Goal: Task Accomplishment & Management: Complete application form

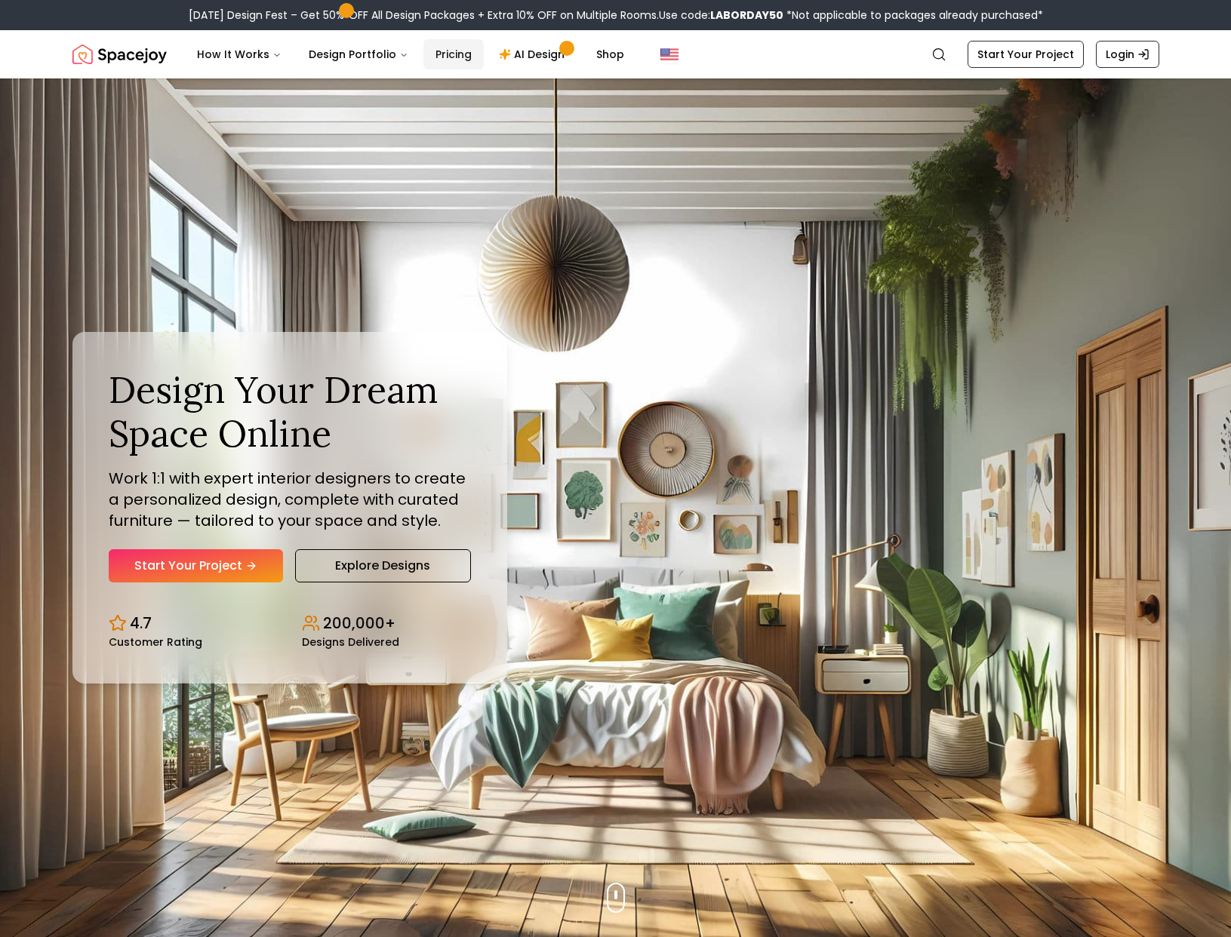
click at [443, 58] on link "Pricing" at bounding box center [453, 54] width 60 height 30
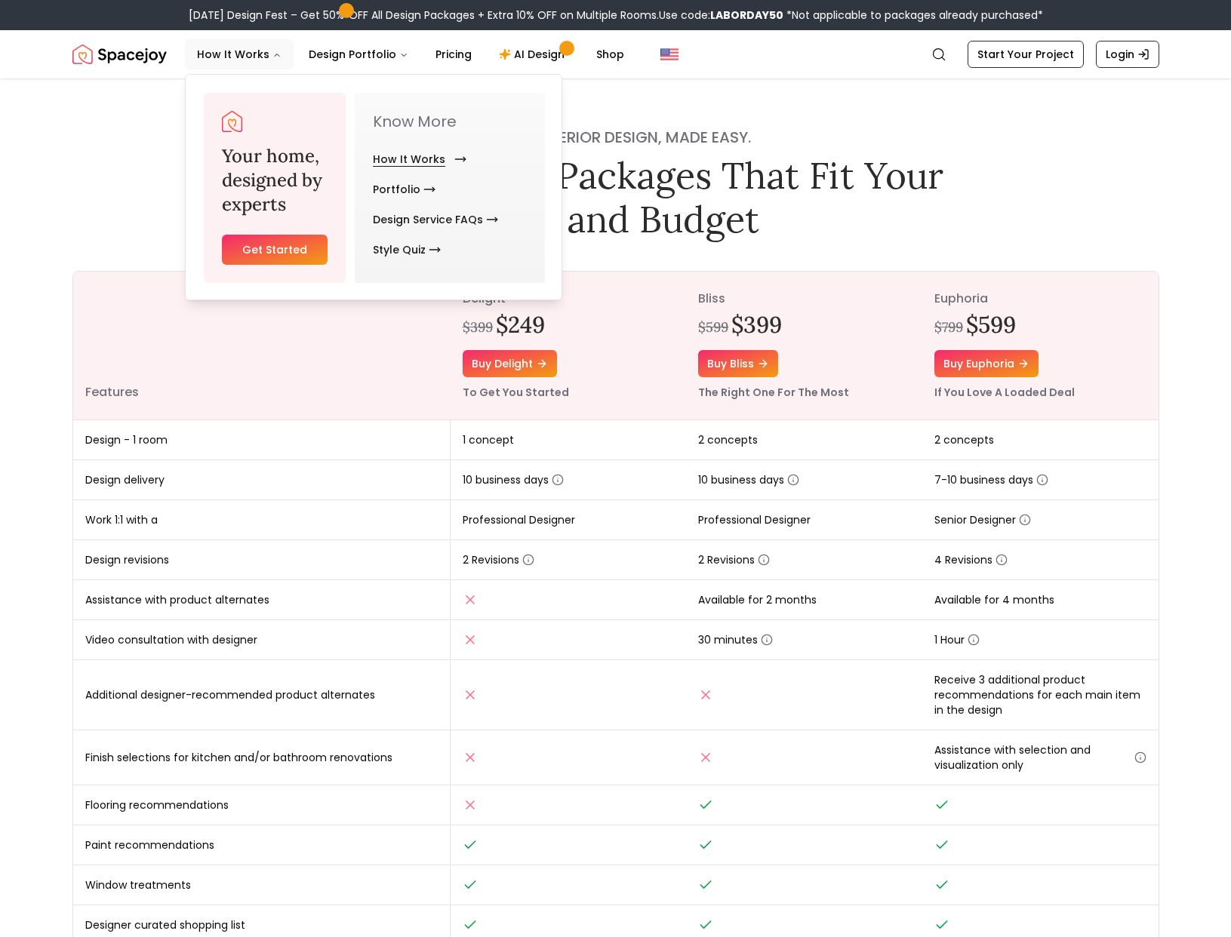
click at [402, 153] on link "How It Works" at bounding box center [417, 159] width 88 height 30
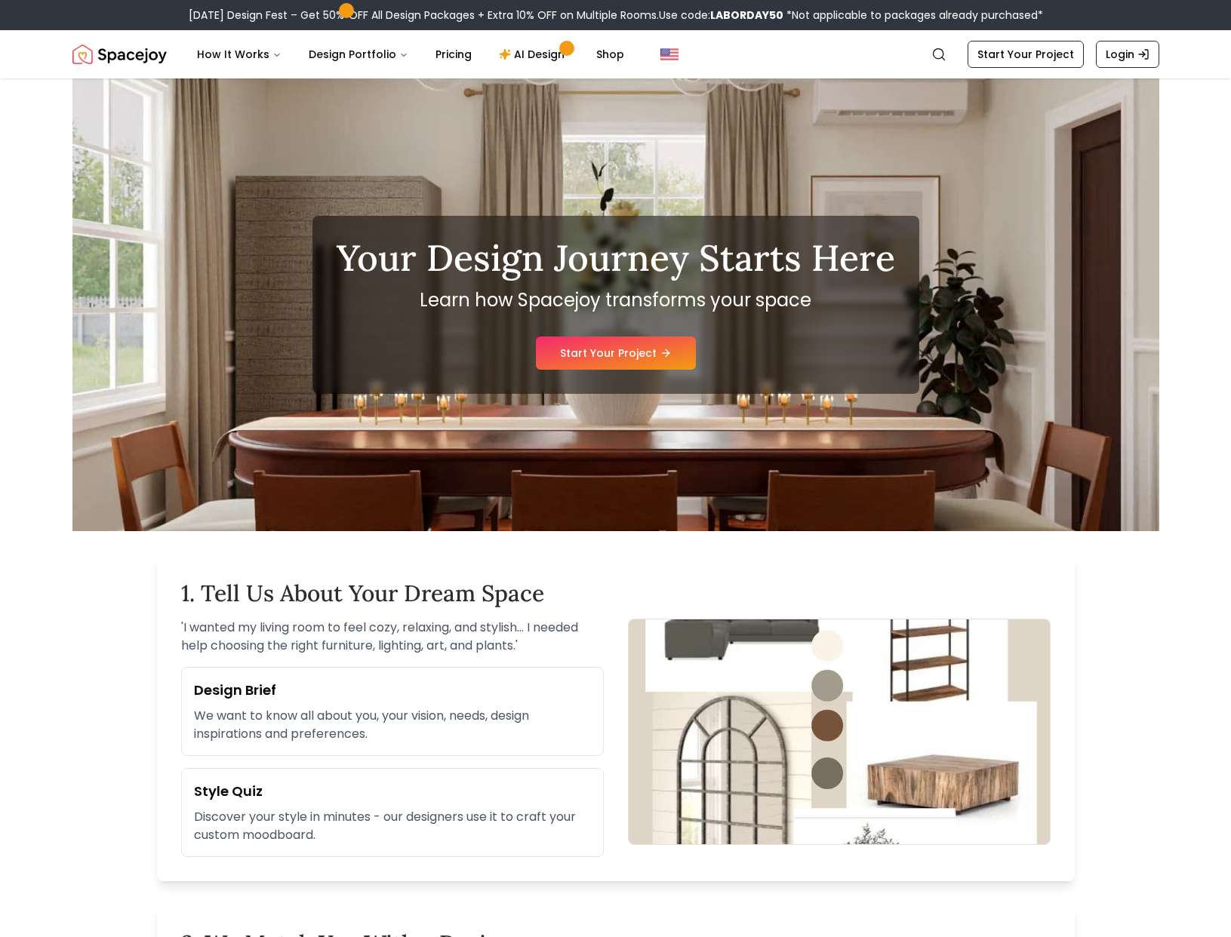
click at [600, 359] on link "Start Your Project" at bounding box center [616, 353] width 160 height 33
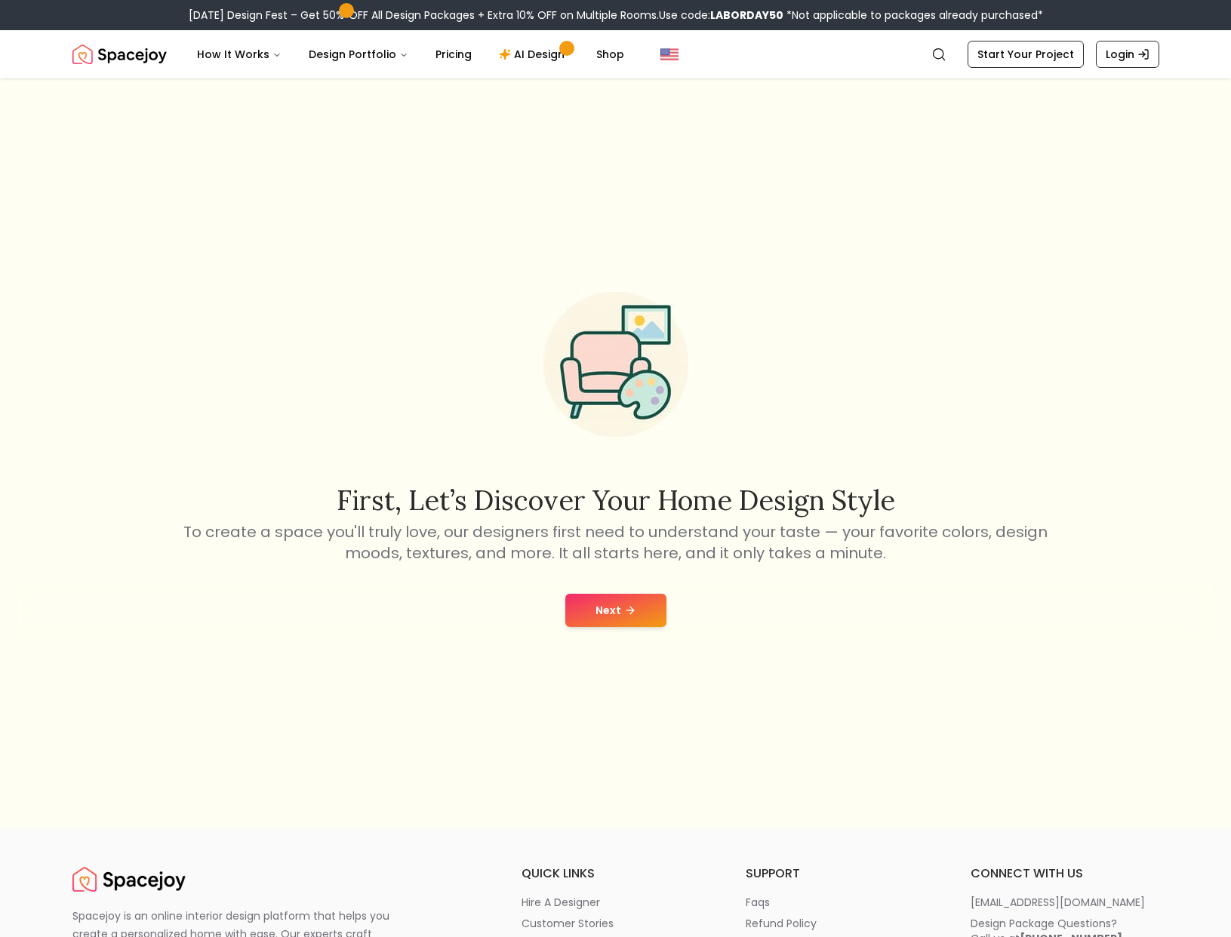
click at [572, 606] on button "Next" at bounding box center [615, 610] width 101 height 33
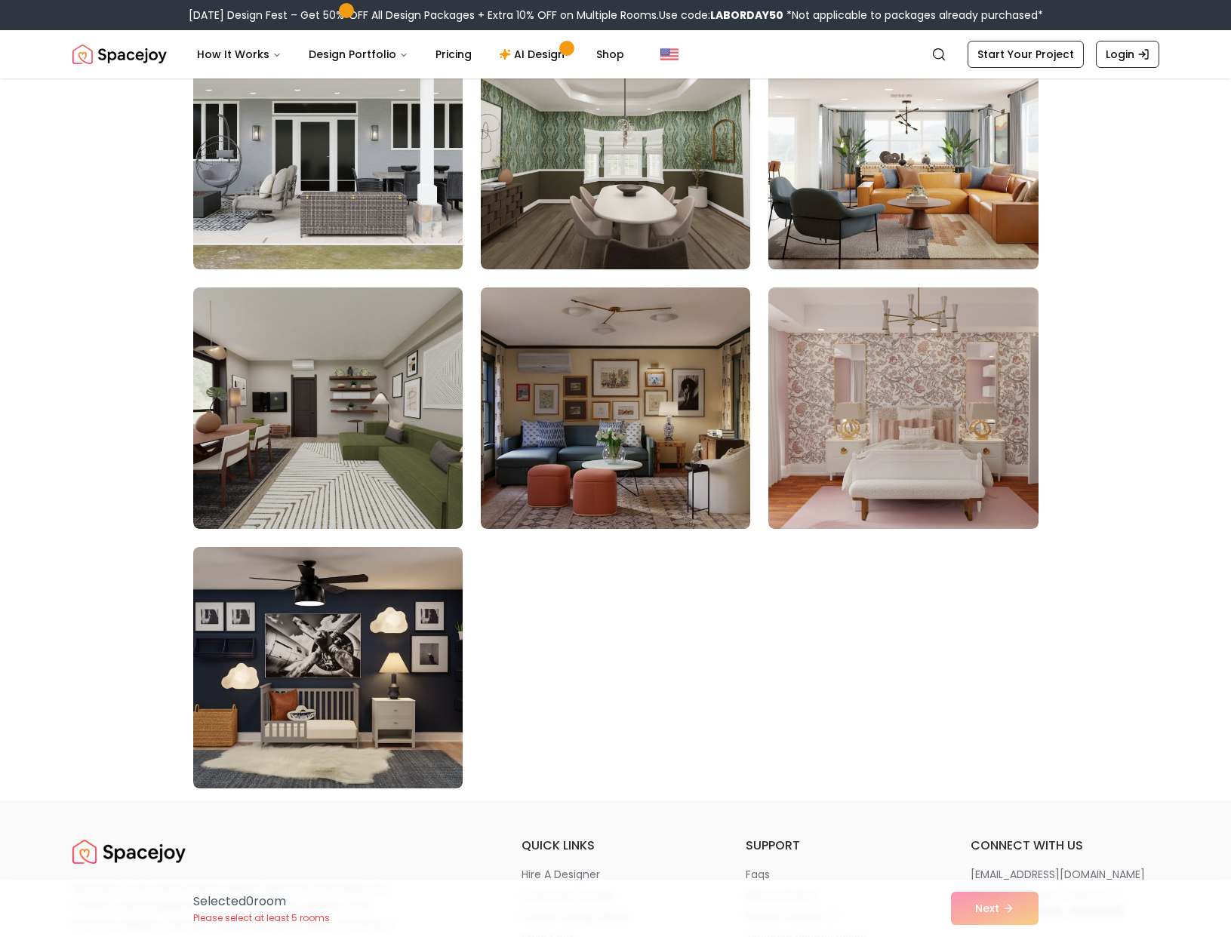
scroll to position [8224, 0]
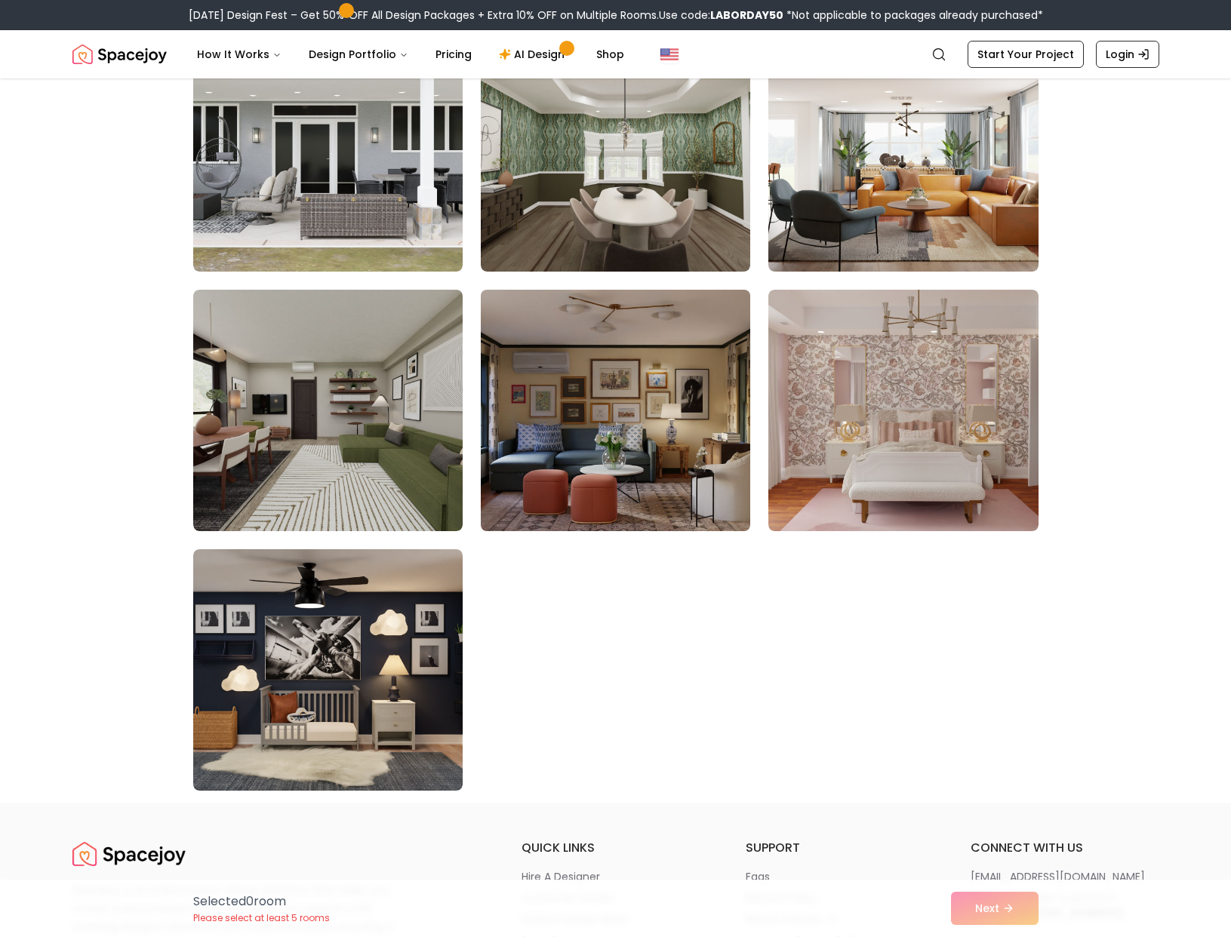
click at [586, 401] on img at bounding box center [615, 411] width 283 height 254
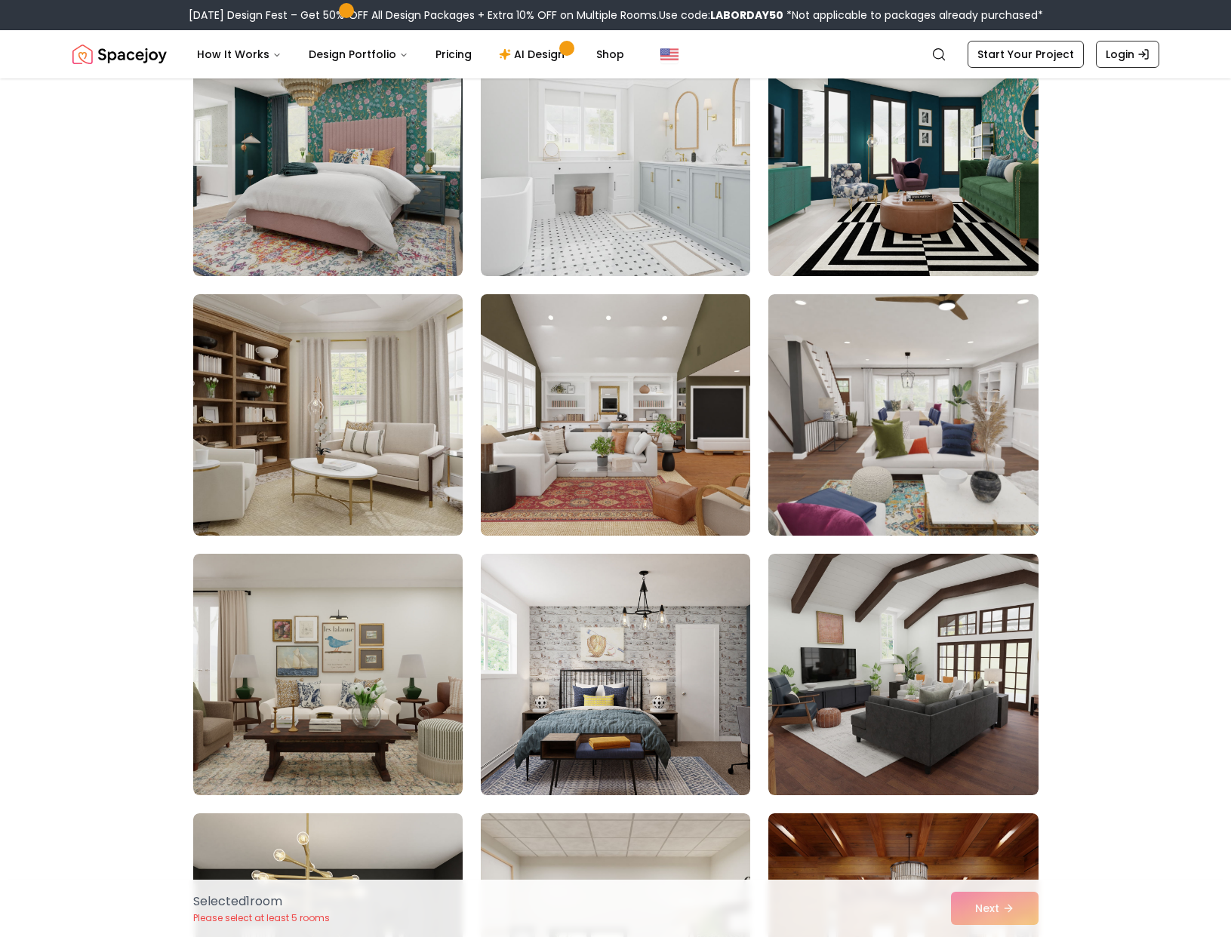
scroll to position [4055, 0]
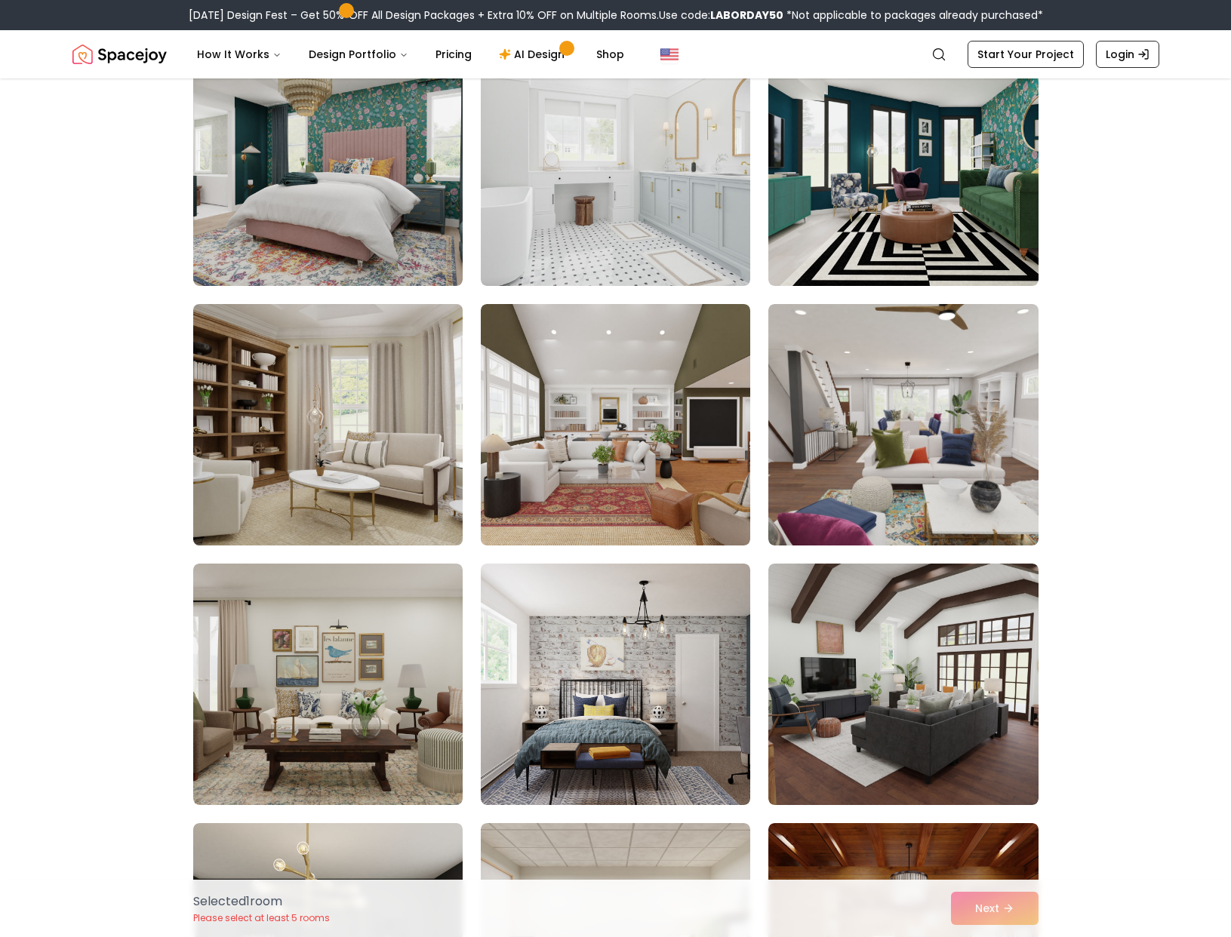
click at [349, 429] on img at bounding box center [327, 425] width 283 height 254
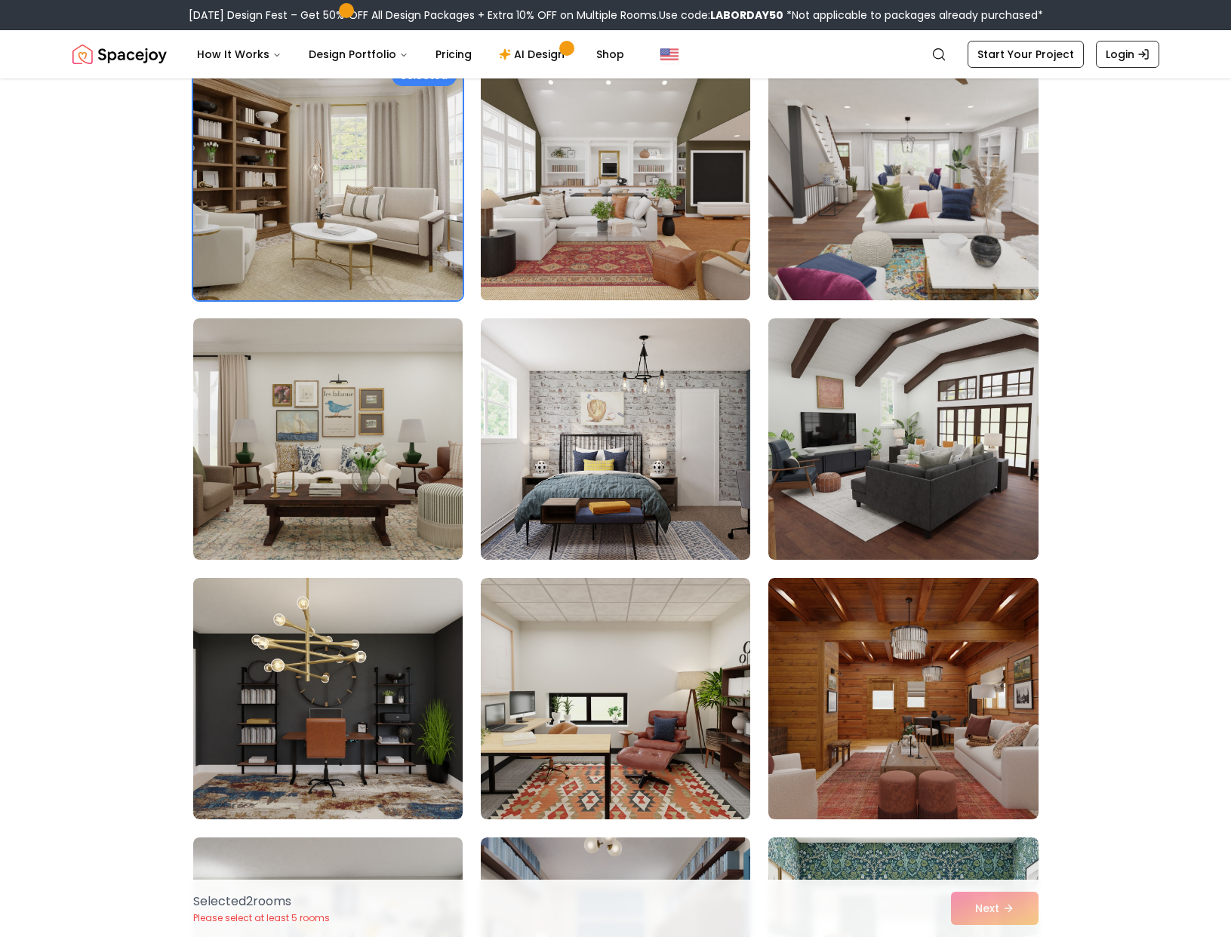
scroll to position [4302, 0]
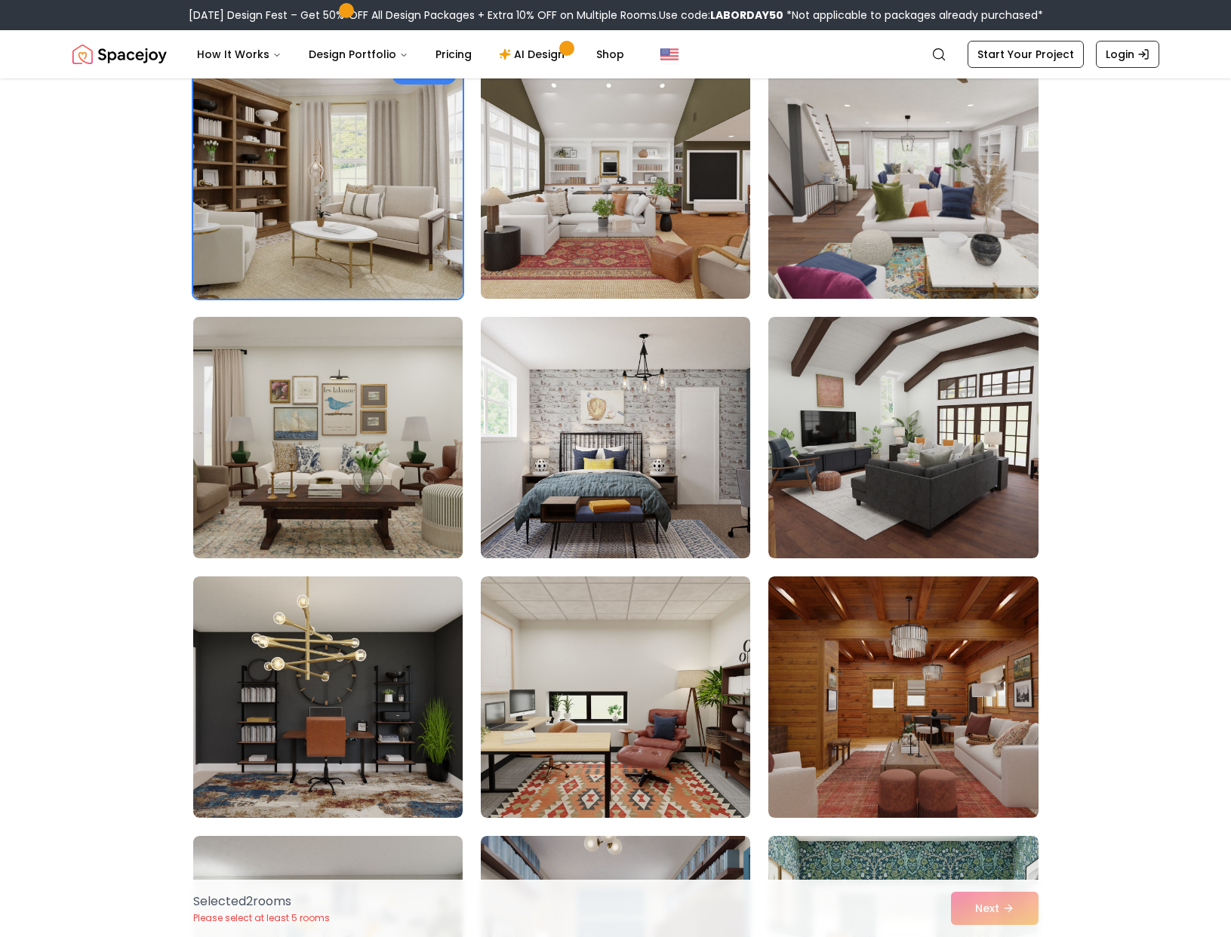
click at [300, 441] on img at bounding box center [327, 438] width 283 height 254
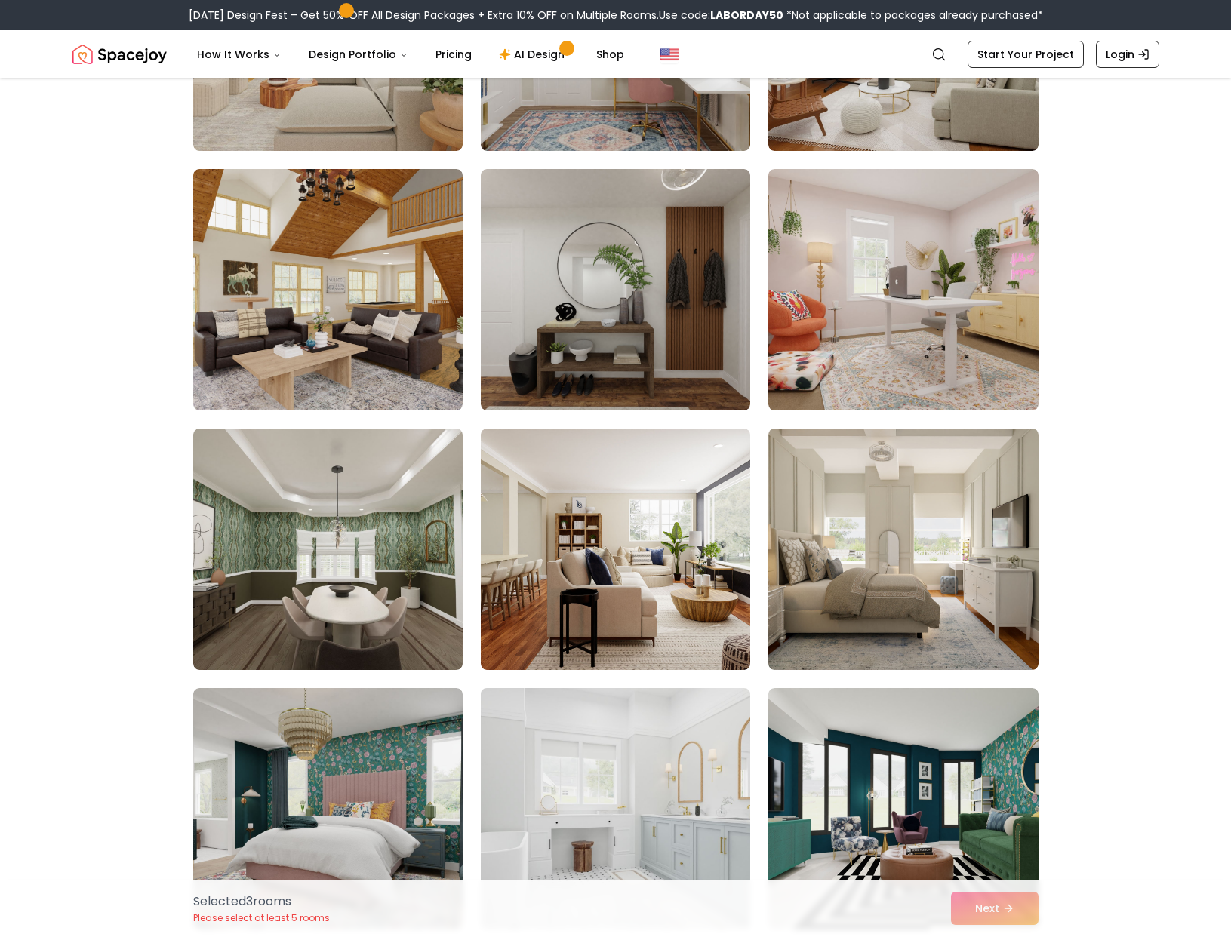
scroll to position [3410, 0]
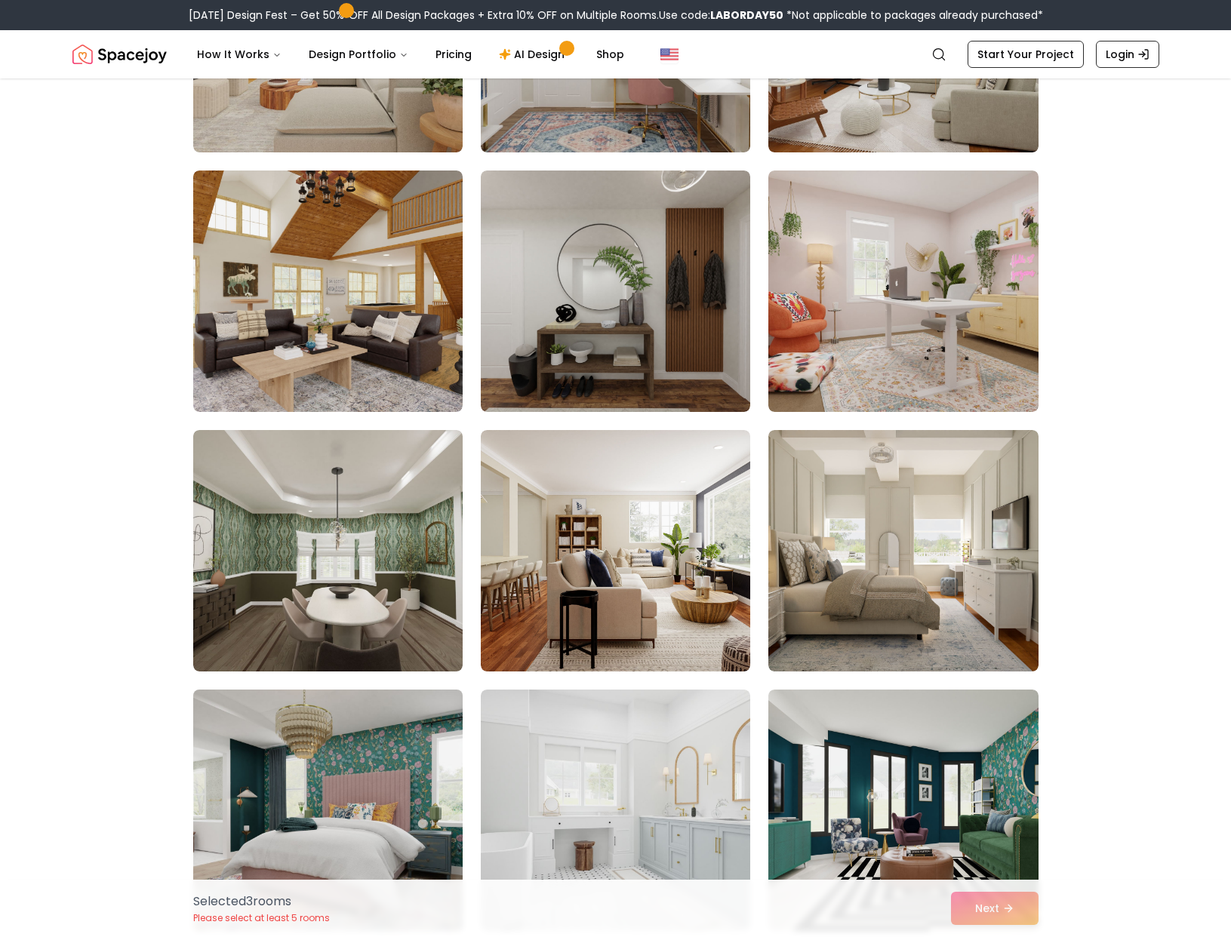
click at [398, 738] on img at bounding box center [327, 811] width 283 height 254
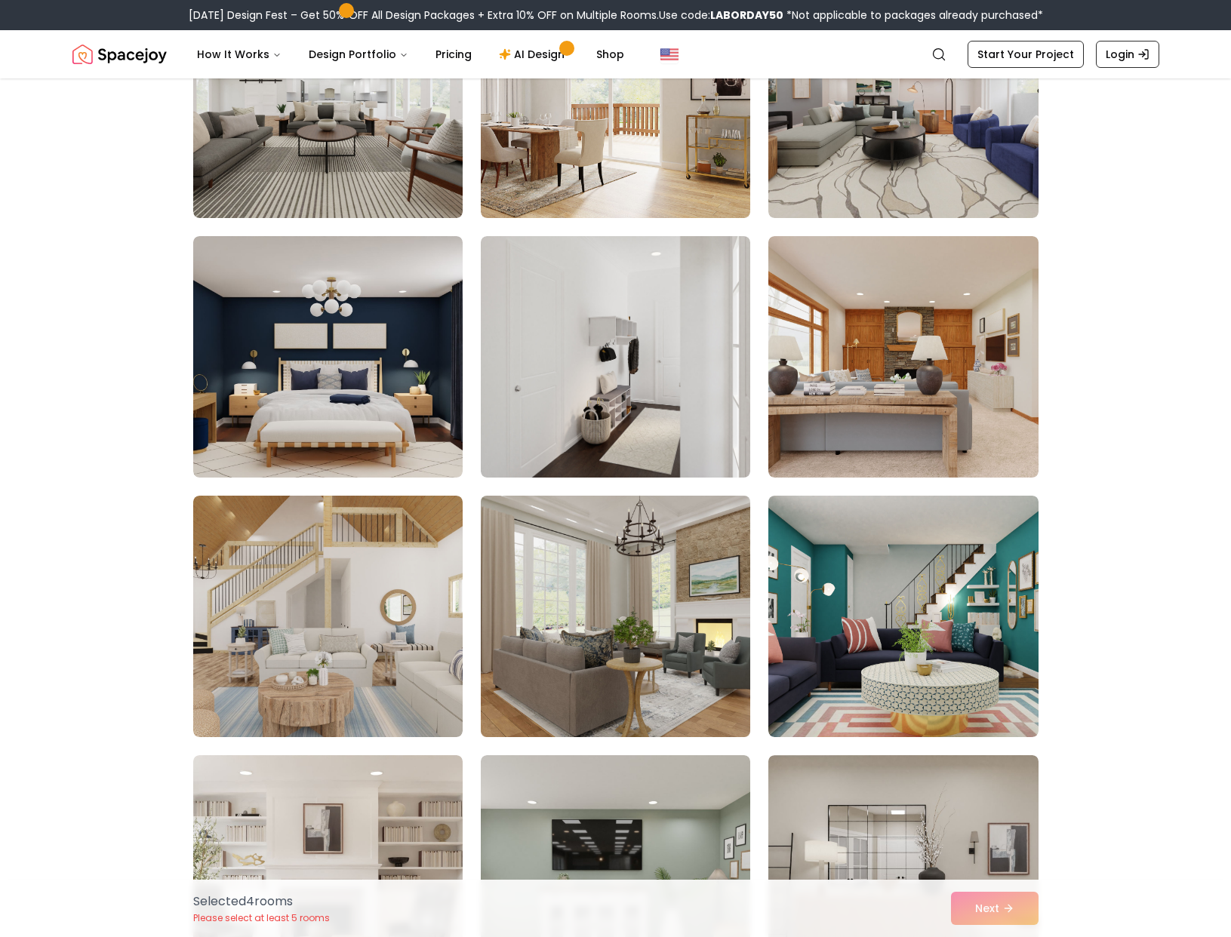
scroll to position [1528, 0]
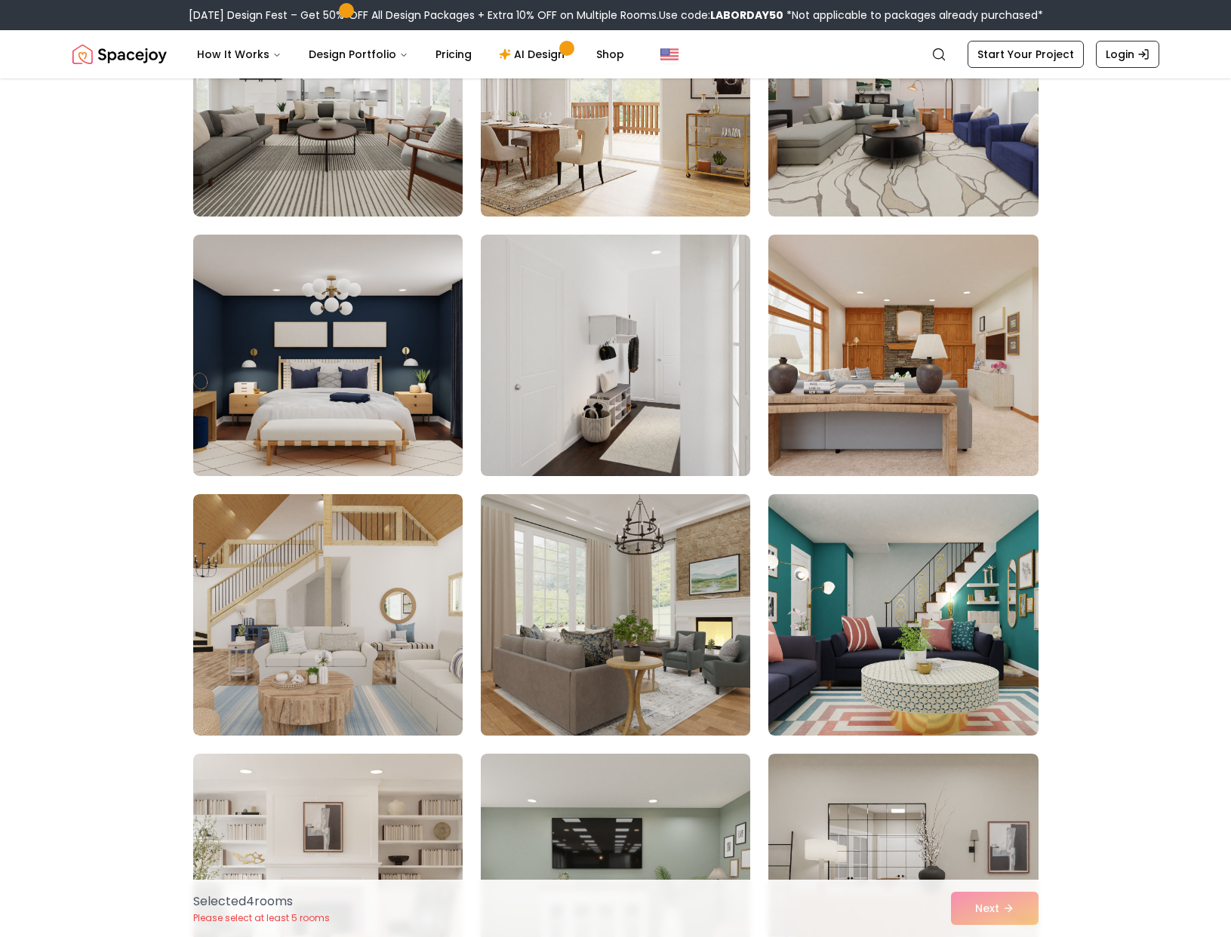
click at [631, 623] on img at bounding box center [615, 615] width 283 height 254
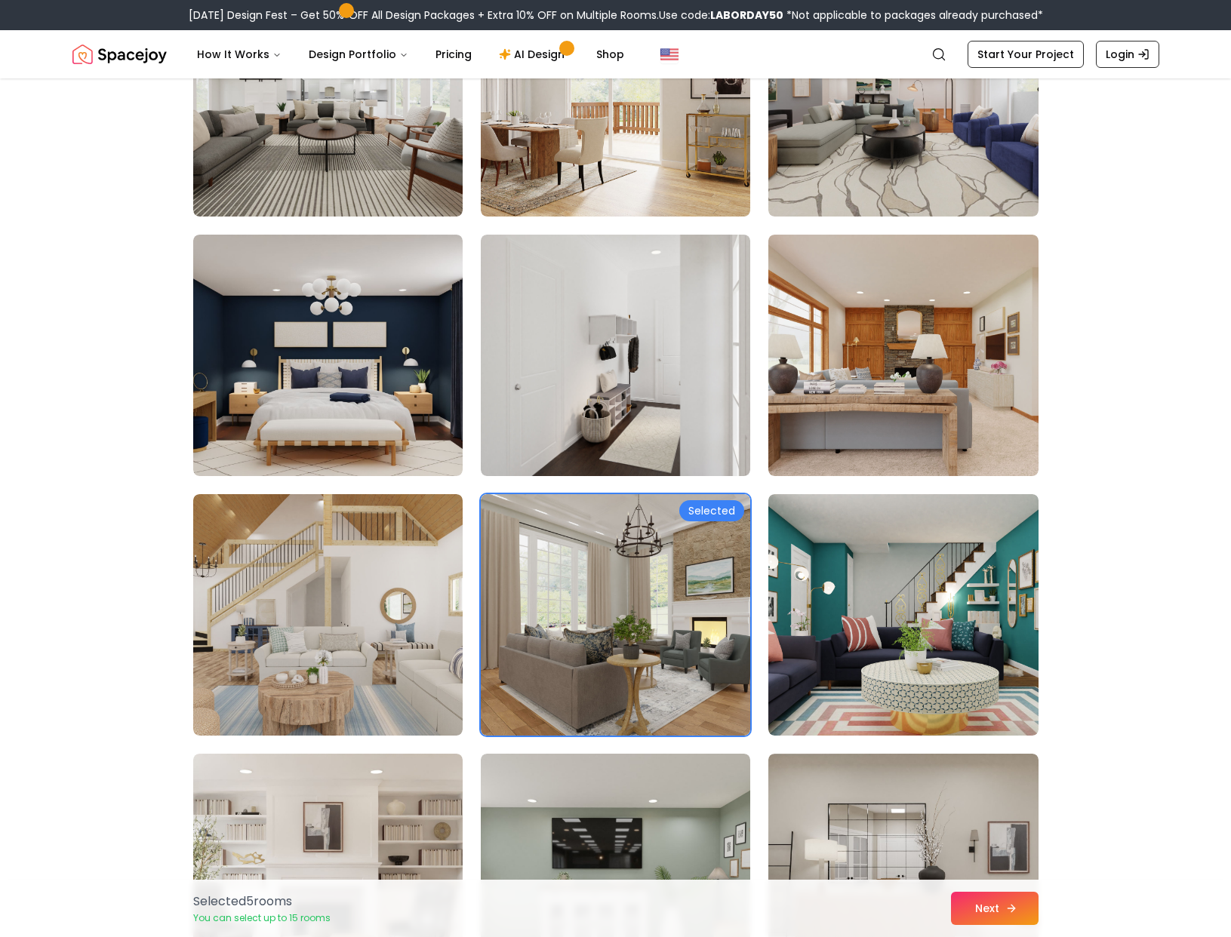
click at [994, 900] on button "Next" at bounding box center [995, 908] width 88 height 33
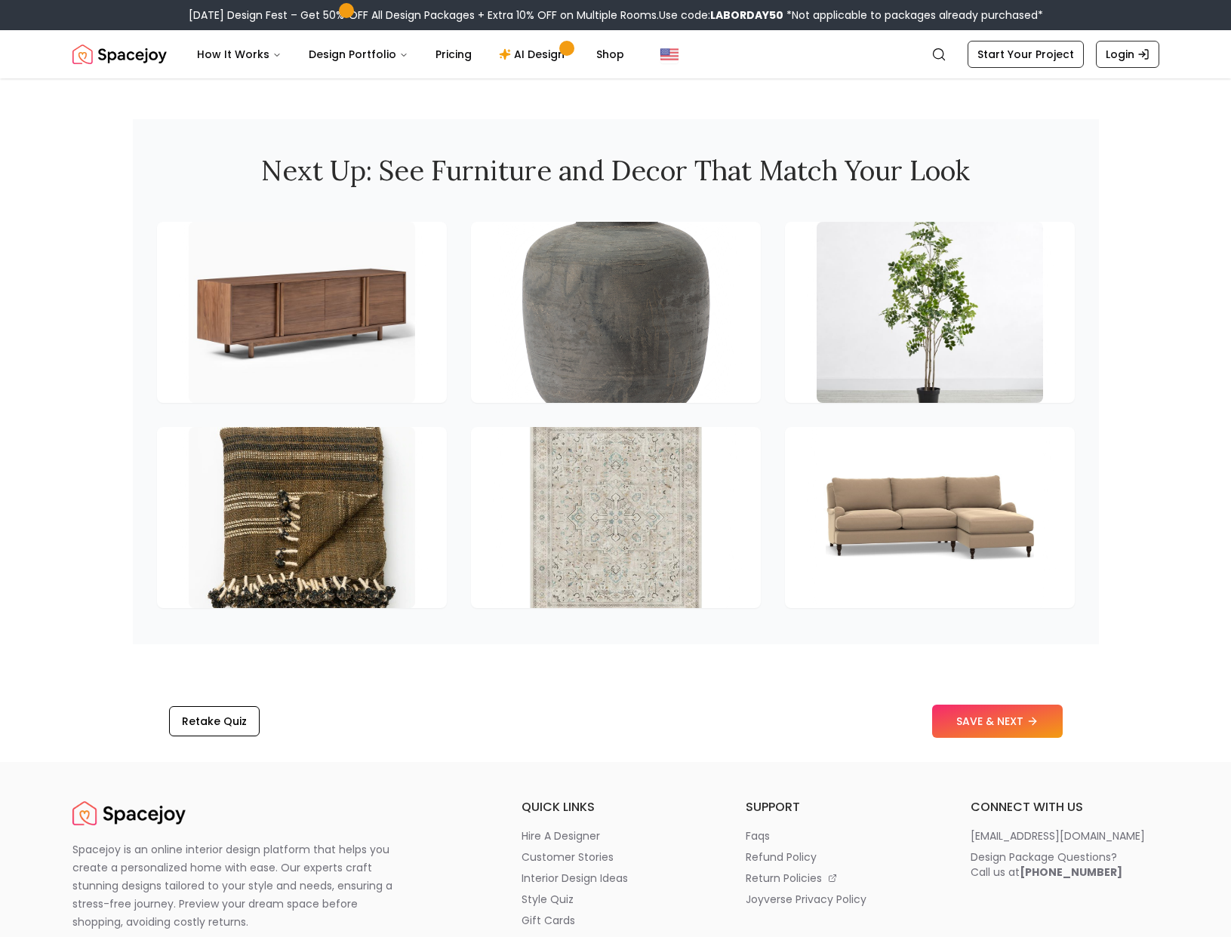
scroll to position [1994, 0]
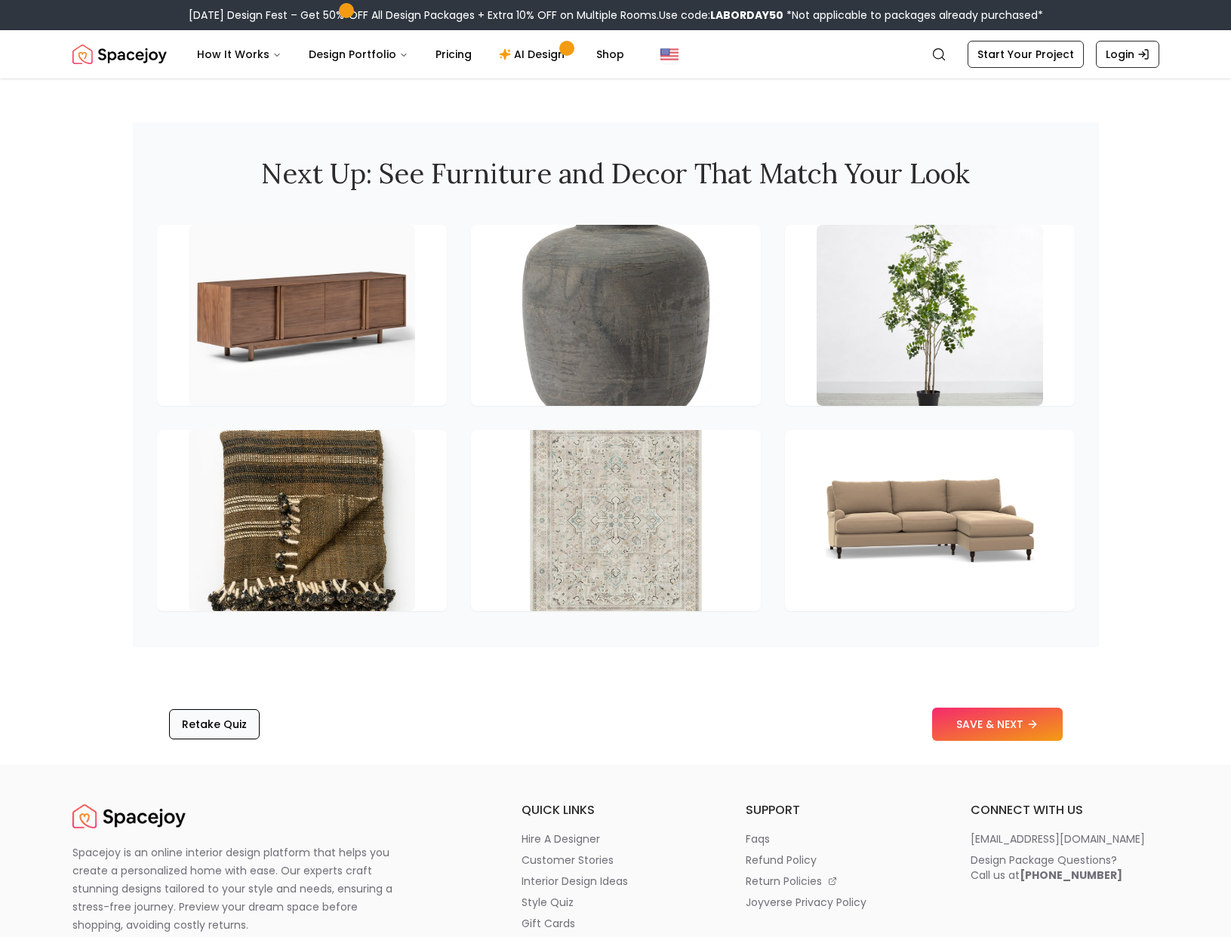
click at [220, 733] on button "Retake Quiz" at bounding box center [214, 724] width 91 height 30
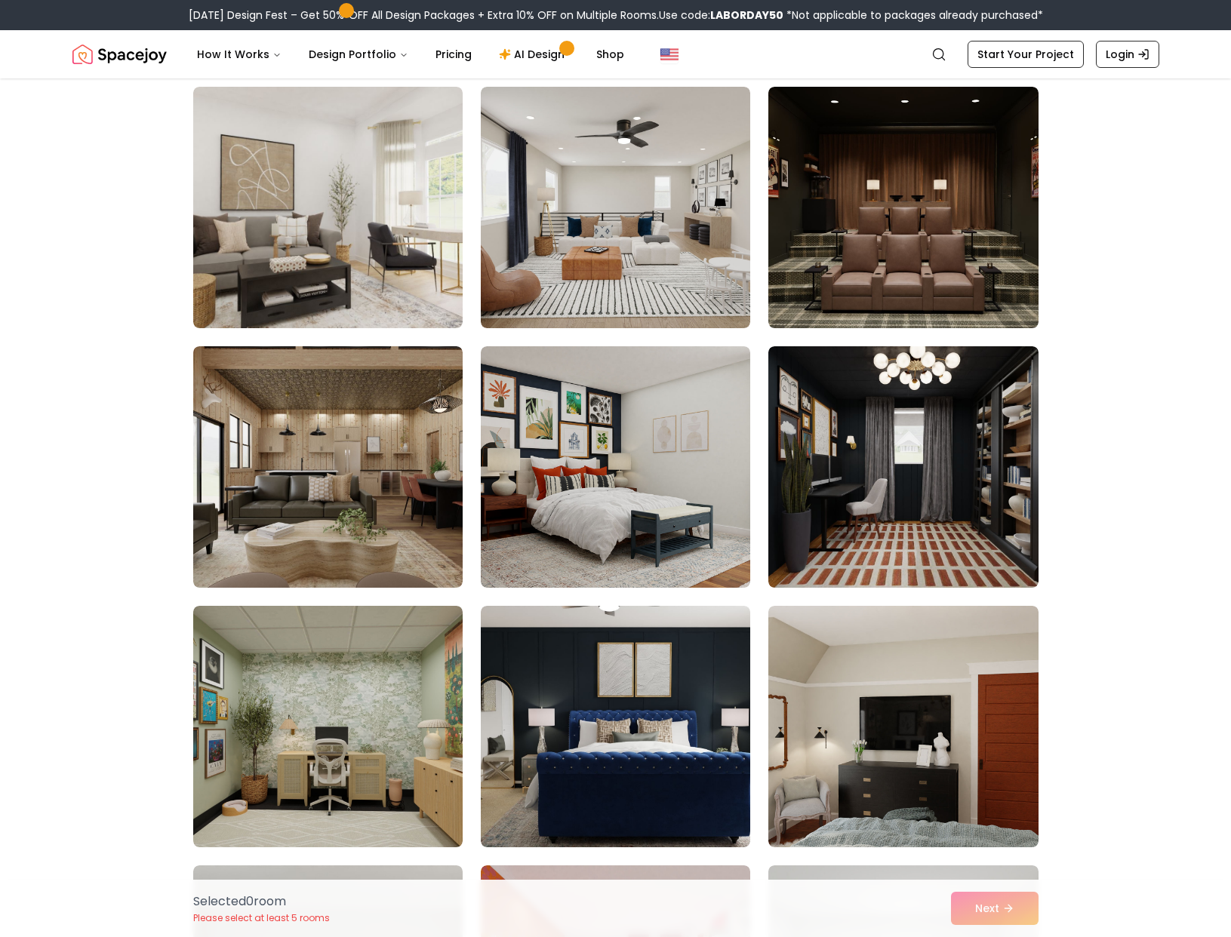
scroll to position [3759, 0]
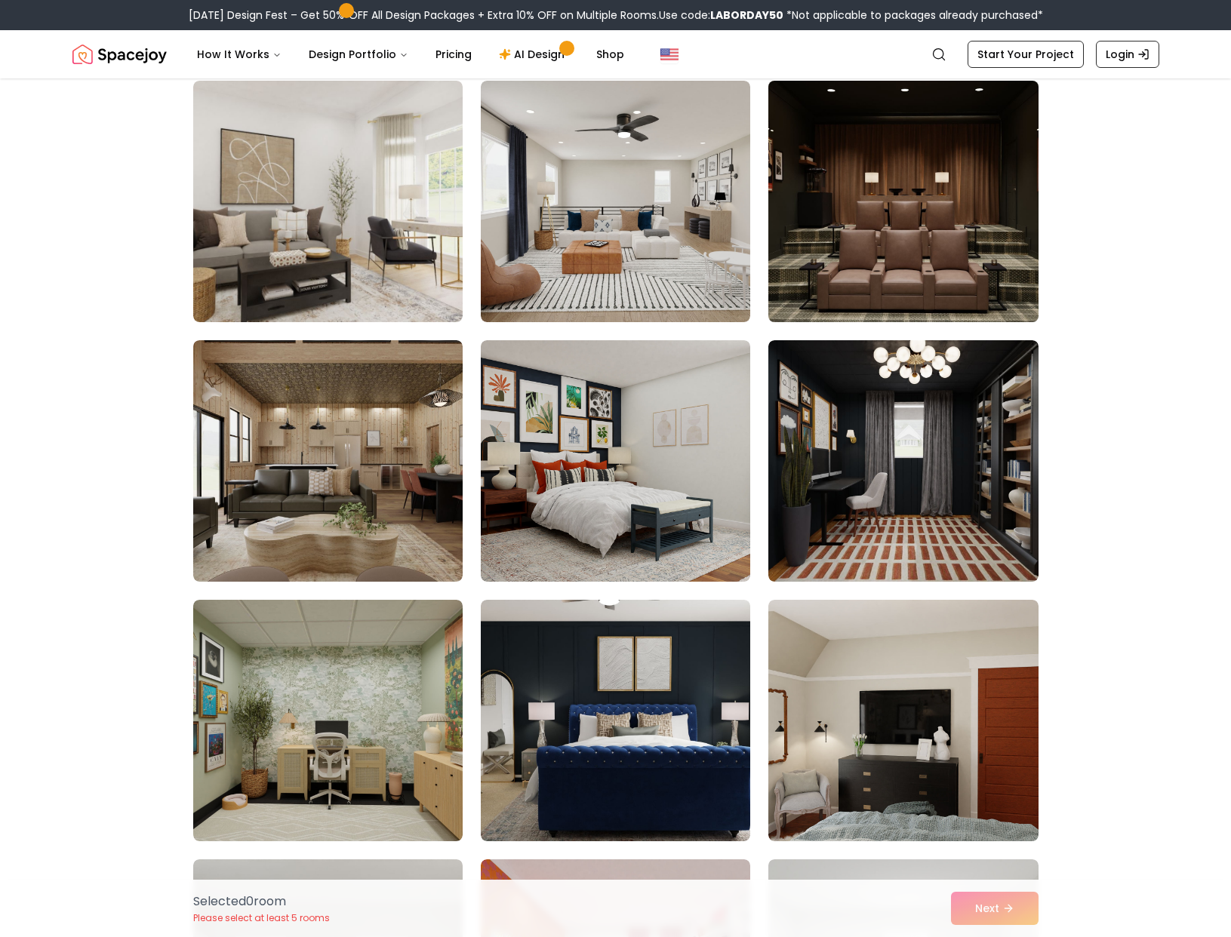
click at [968, 171] on img at bounding box center [903, 202] width 283 height 254
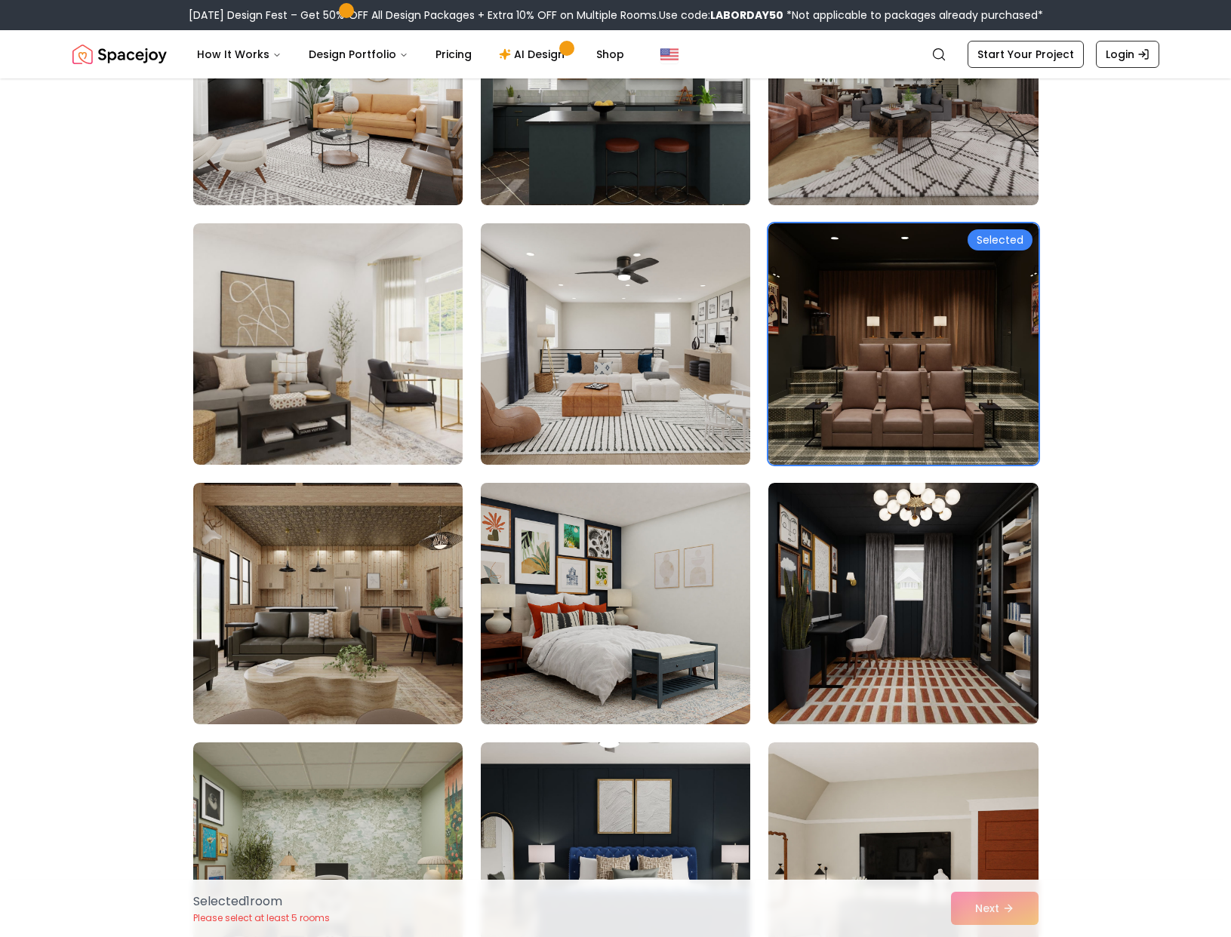
scroll to position [3616, 0]
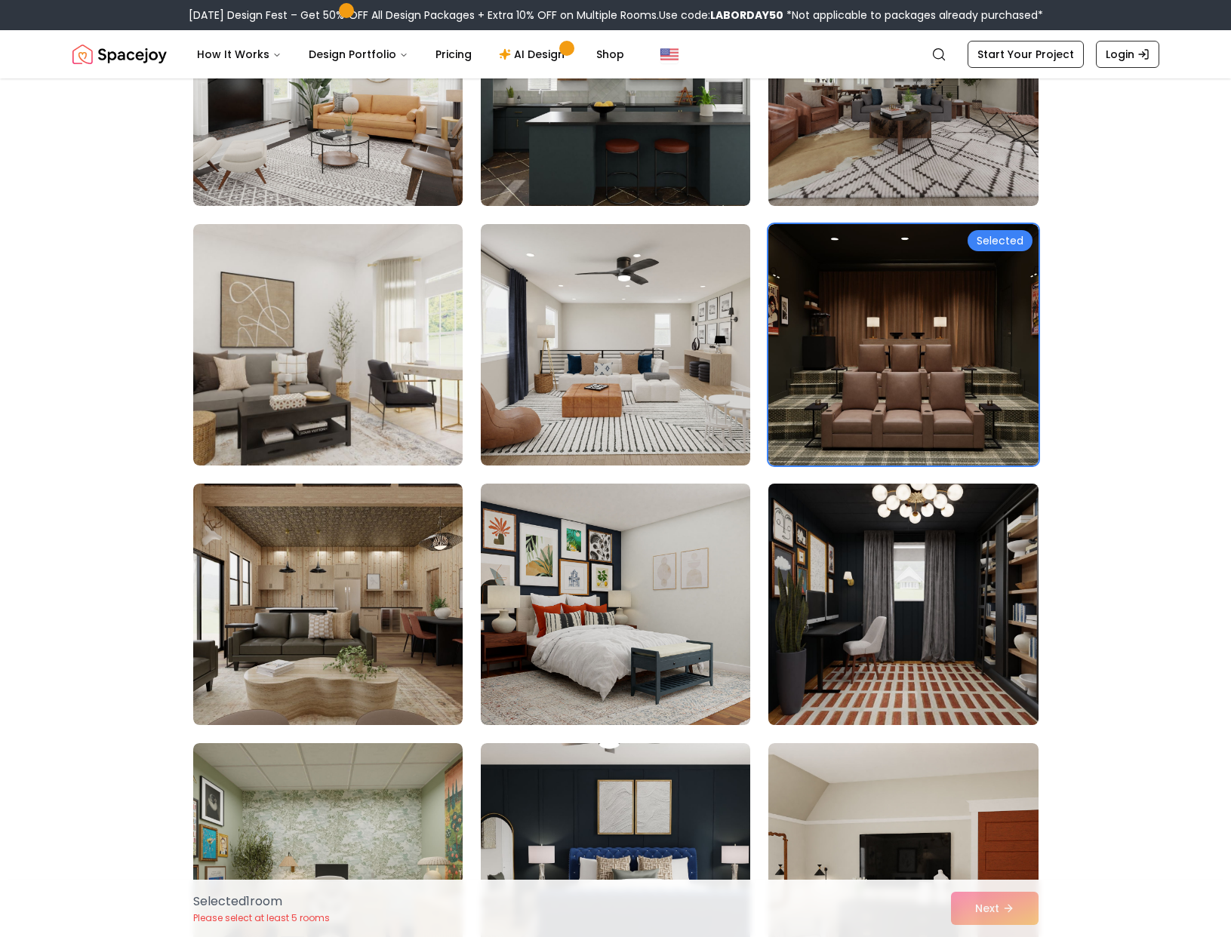
click at [882, 642] on img at bounding box center [903, 605] width 283 height 254
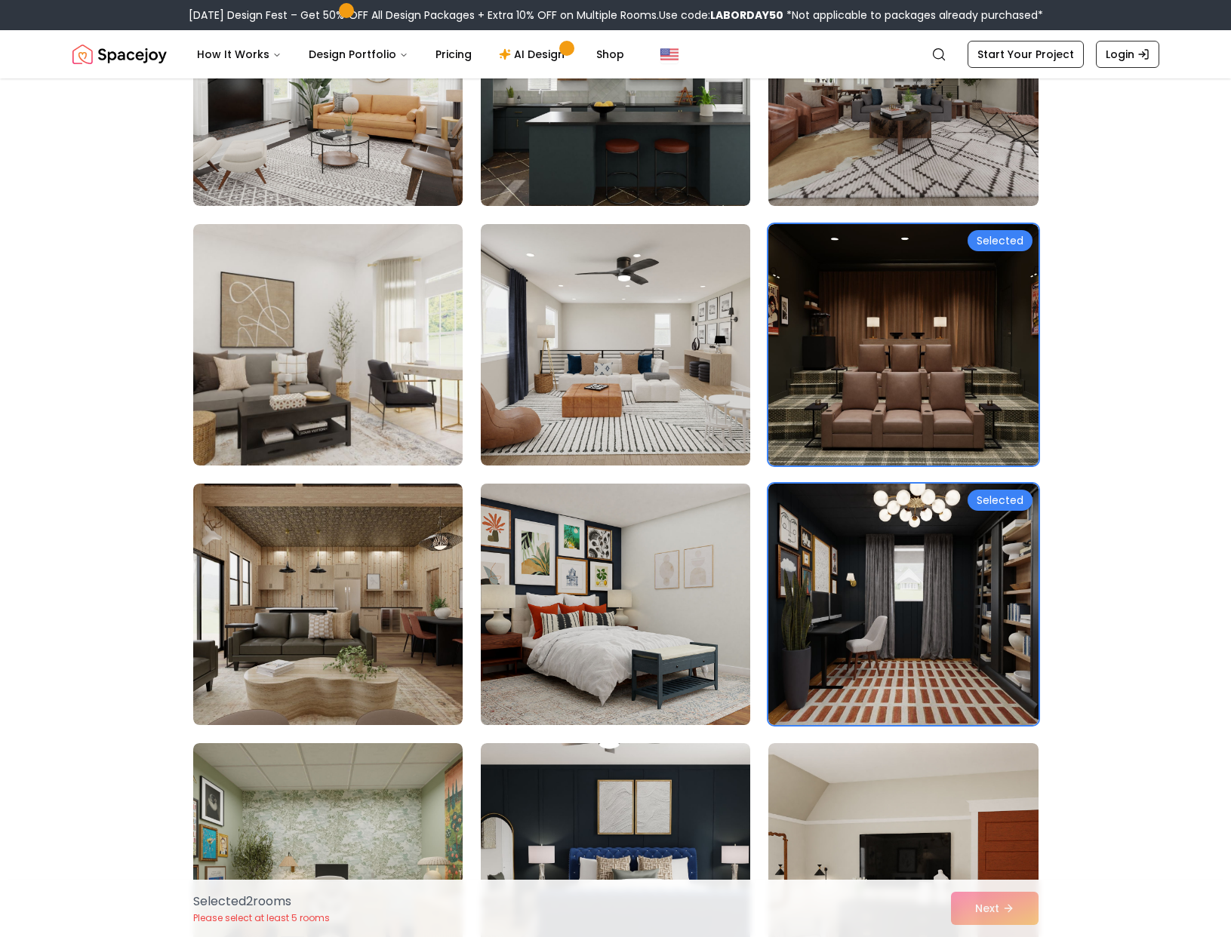
scroll to position [3604, 0]
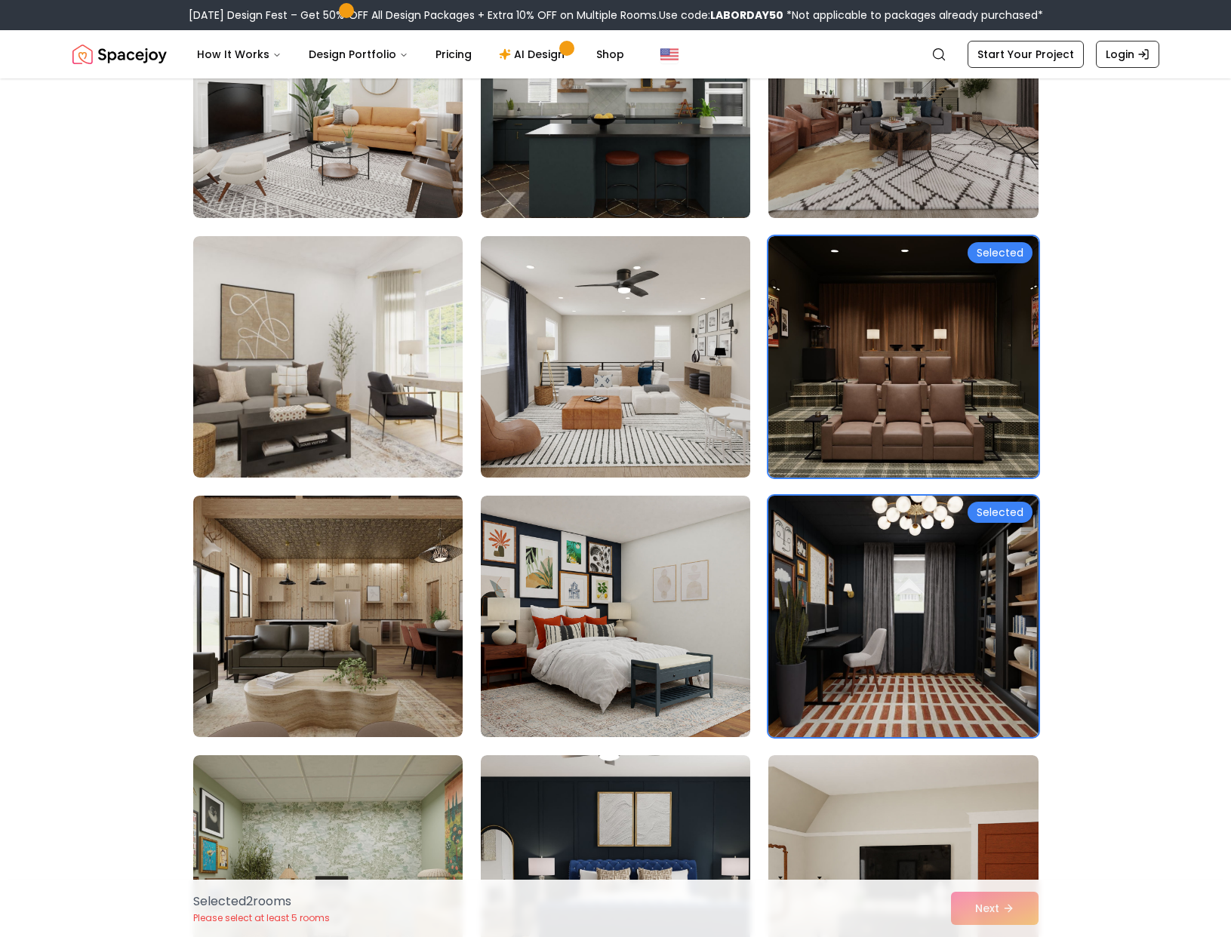
click at [887, 627] on img at bounding box center [903, 617] width 283 height 254
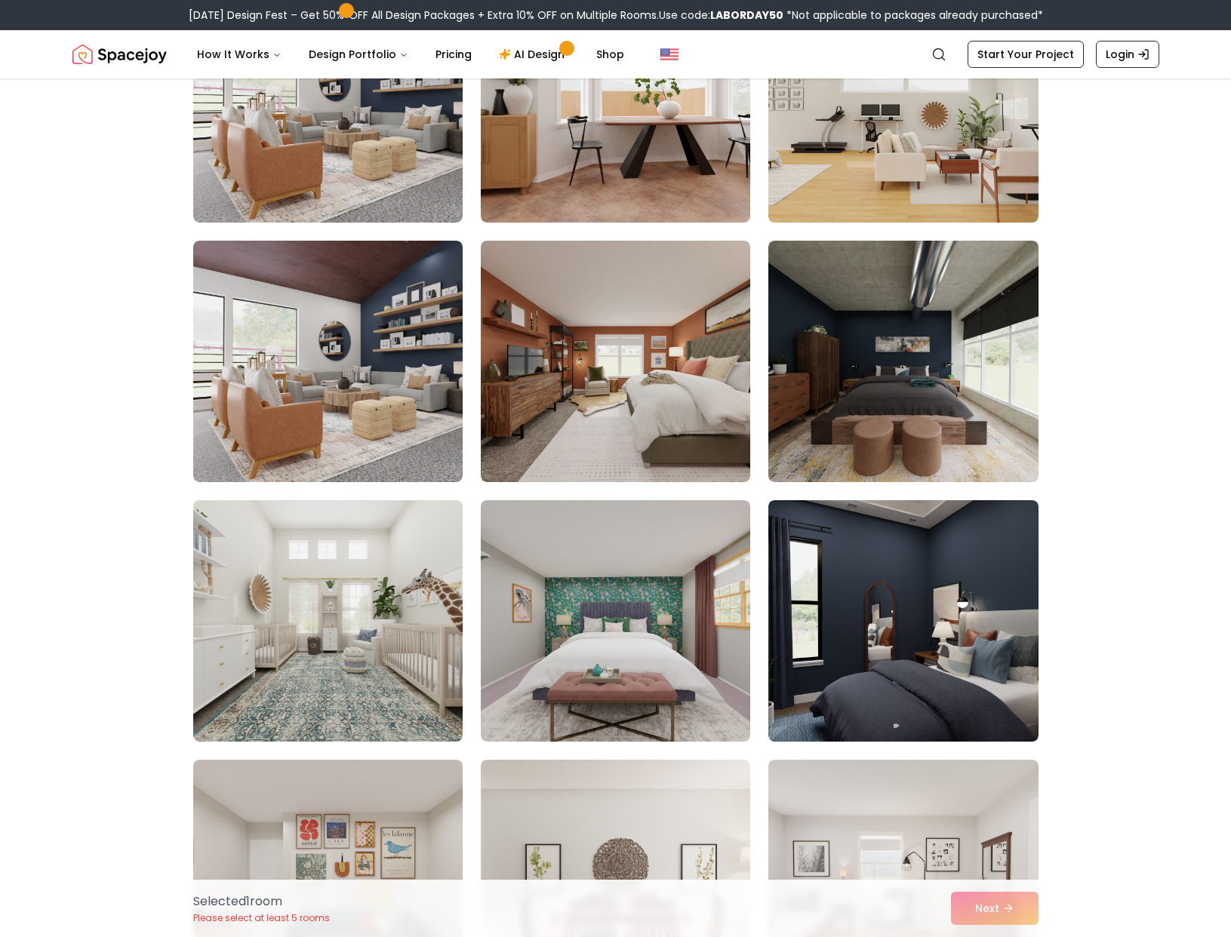
scroll to position [5814, 0]
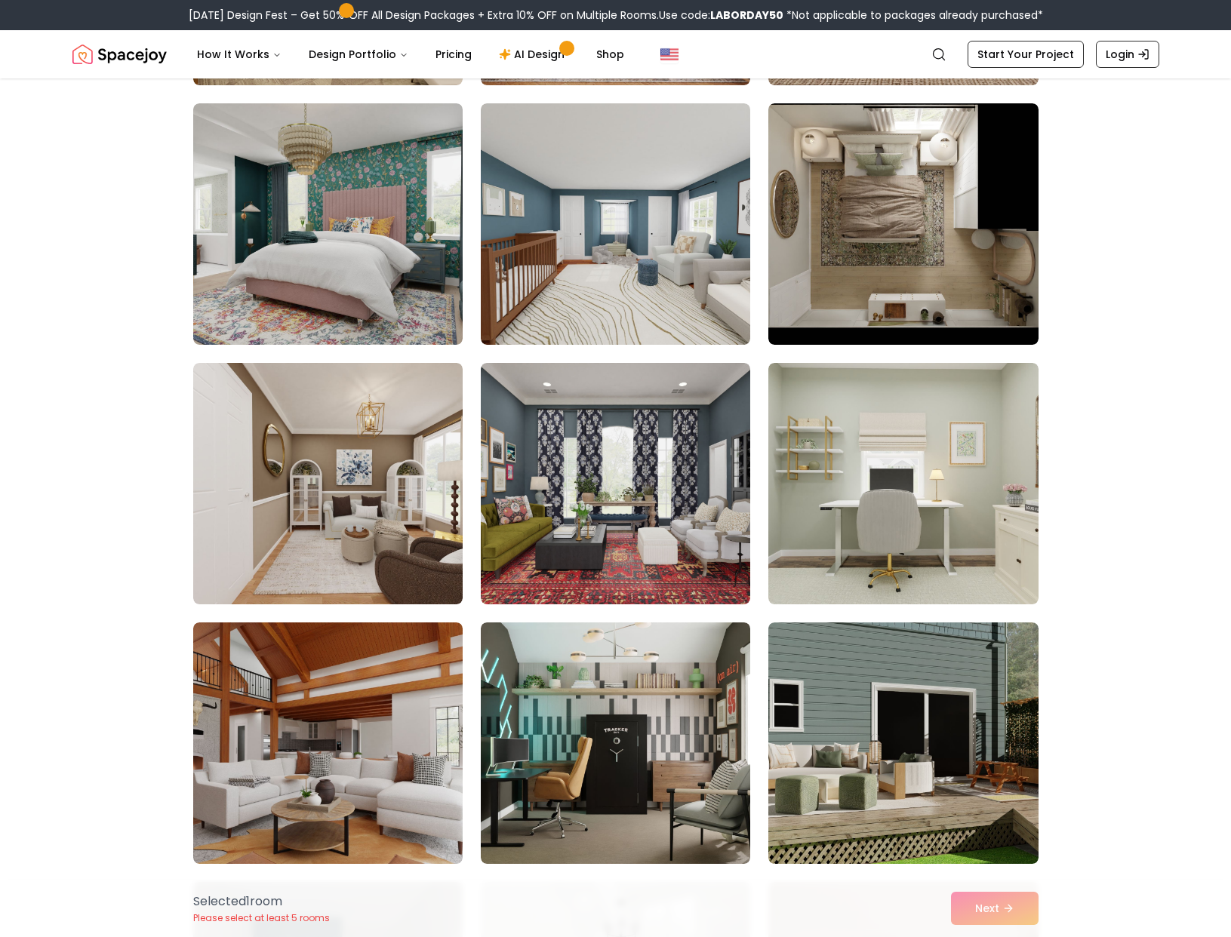
click at [125, 55] on img "Spacejoy" at bounding box center [119, 54] width 94 height 30
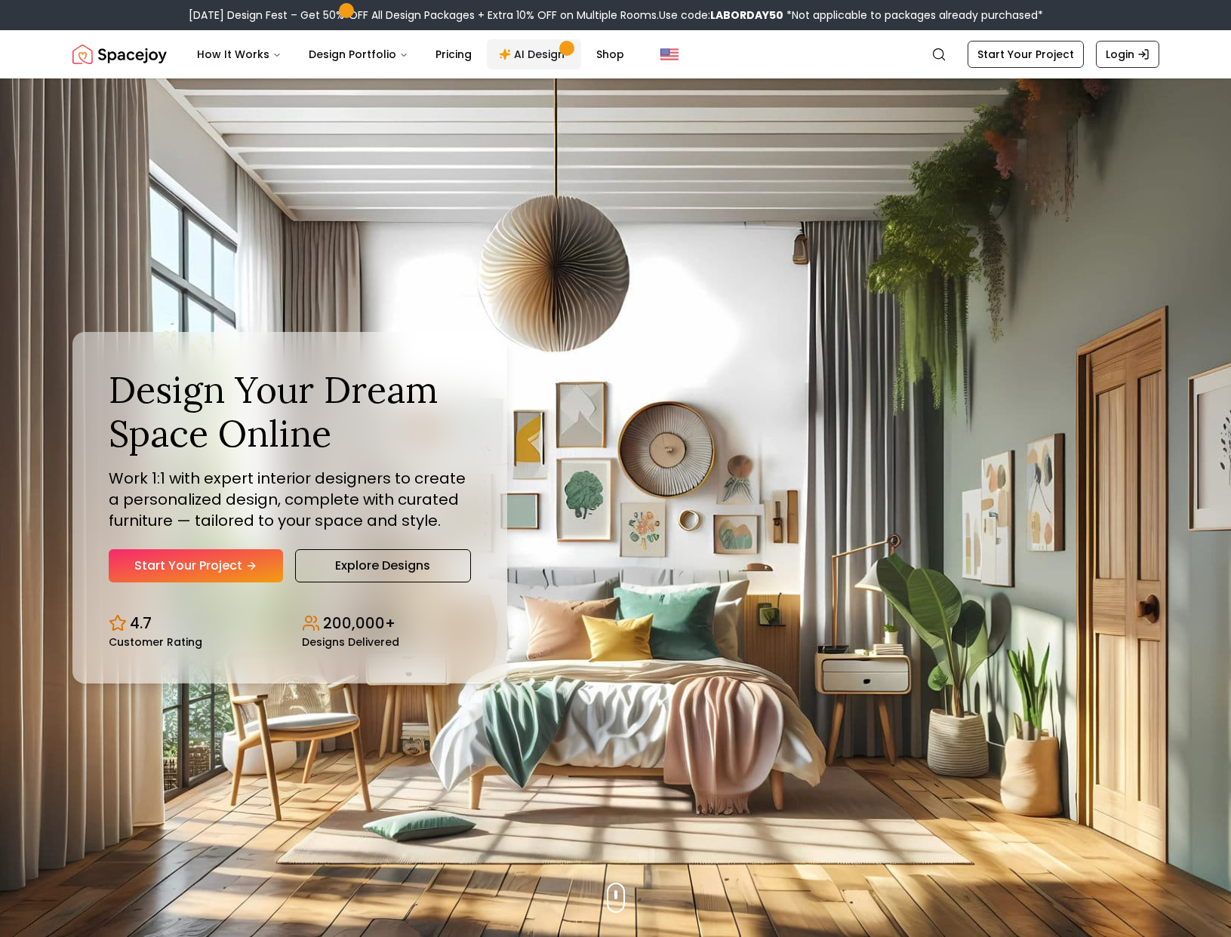
click at [515, 56] on link "AI Design" at bounding box center [534, 54] width 94 height 30
